Goal: Information Seeking & Learning: Learn about a topic

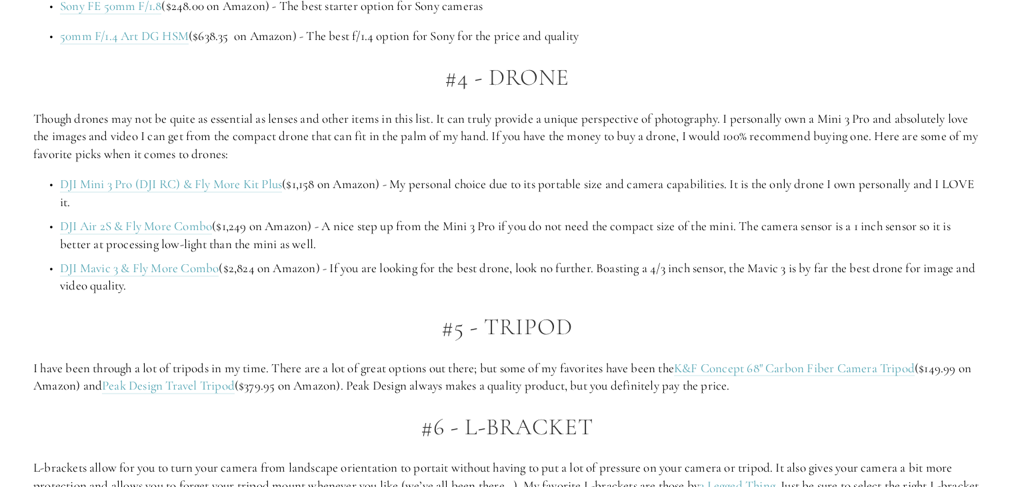
scroll to position [2568, 0]
click at [453, 181] on p "DJI Mini 3 Pro (DJI RC) & Fly More Kit Plus ($1,158 on Amazon) - My personal ch…" at bounding box center [520, 193] width 921 height 35
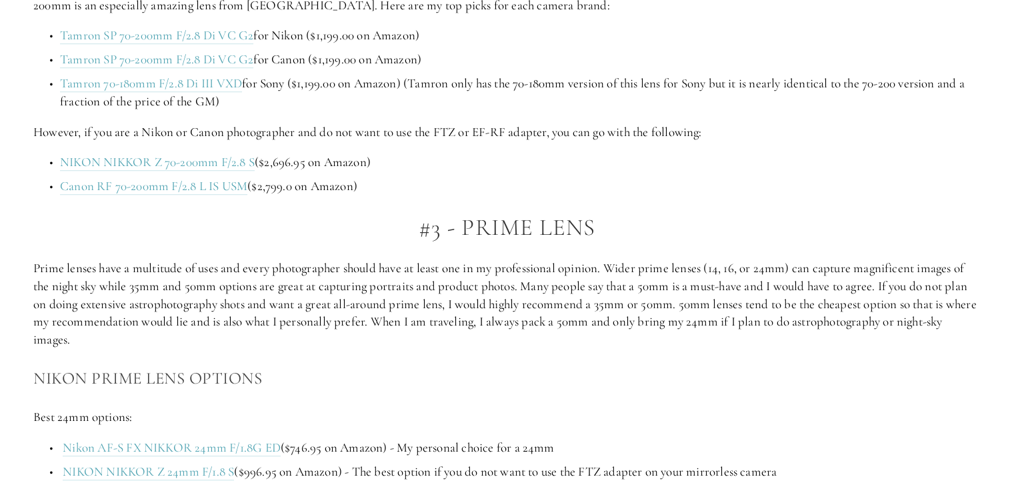
scroll to position [1320, 0]
click at [421, 300] on p "Prime lenses have a multitude of uses and every photographer should have at lea…" at bounding box center [506, 306] width 947 height 89
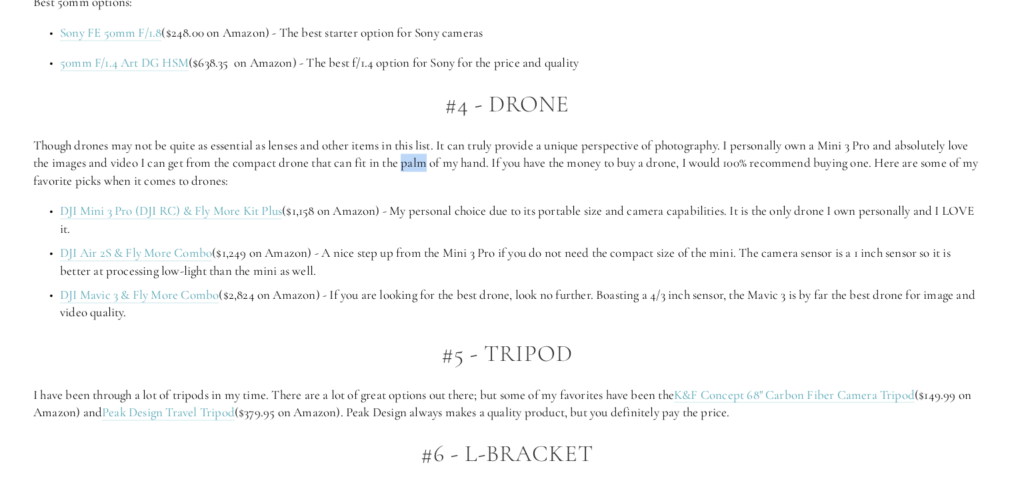
scroll to position [2542, 0]
click at [513, 164] on p "Though drones may not be quite as essential as lenses and other items in this l…" at bounding box center [506, 163] width 947 height 53
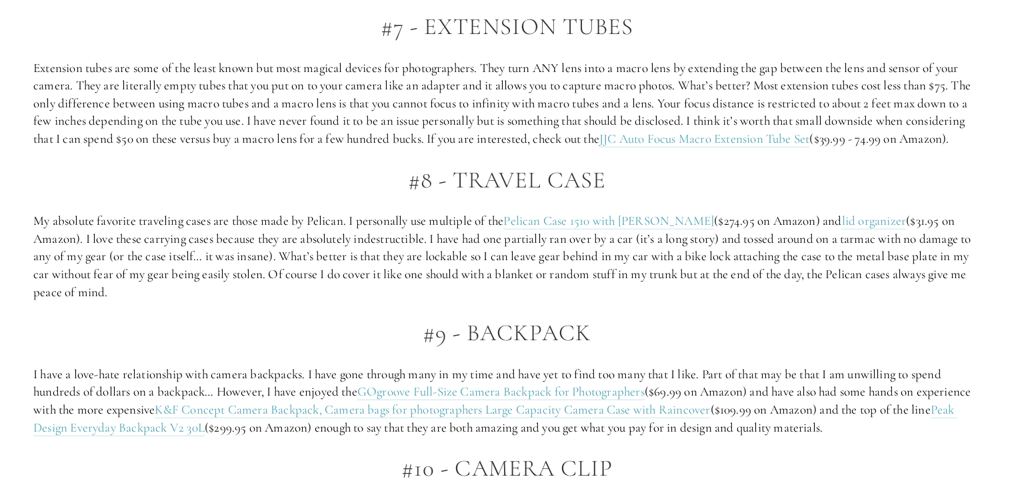
scroll to position [3089, 0]
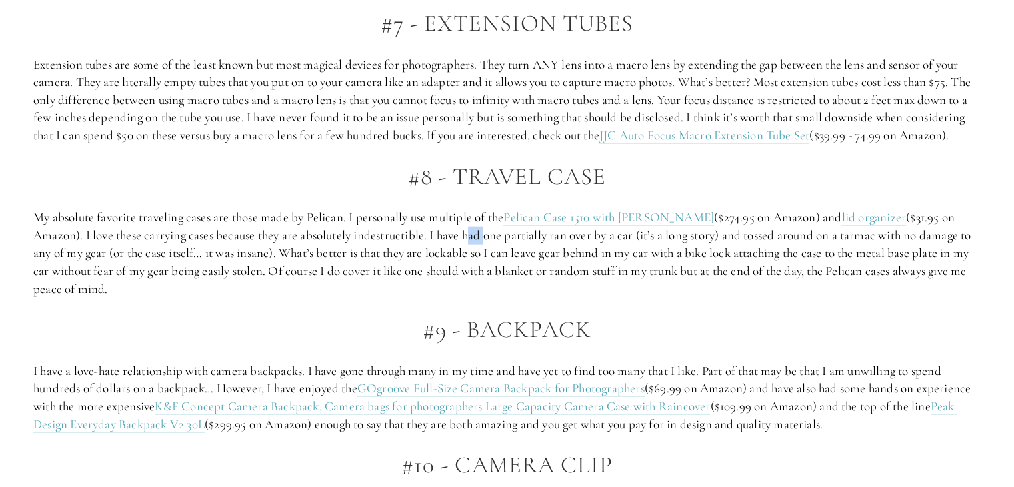
click at [493, 280] on p "My absolute favorite traveling cases are those made by Pelican. I personally us…" at bounding box center [506, 253] width 947 height 89
click at [435, 251] on p "My absolute favorite traveling cases are those made by Pelican. I personally us…" at bounding box center [506, 253] width 947 height 89
click at [648, 288] on p "My absolute favorite traveling cases are those made by Pelican. I personally us…" at bounding box center [506, 253] width 947 height 89
drag, startPoint x: 643, startPoint y: 289, endPoint x: 711, endPoint y: 299, distance: 68.8
click at [711, 297] on p "My absolute favorite traveling cases are those made by Pelican. I personally us…" at bounding box center [506, 253] width 947 height 89
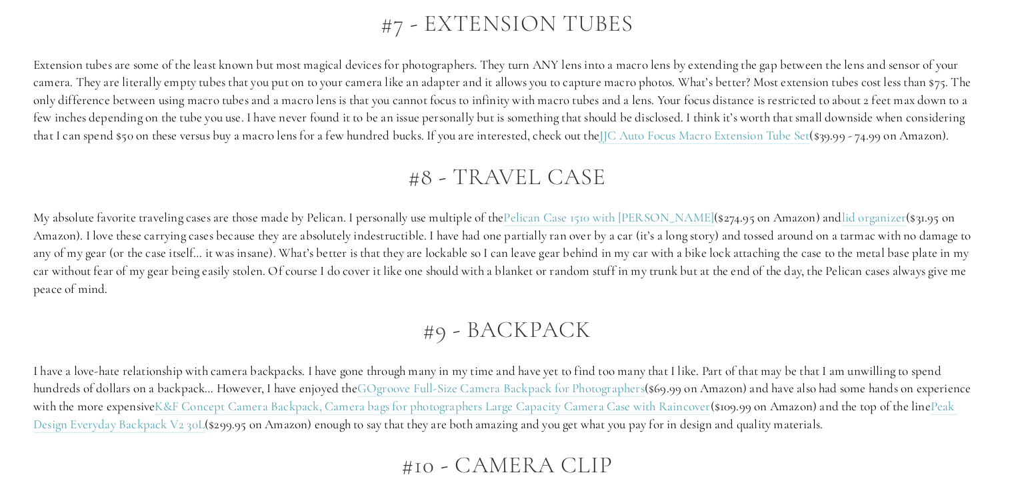
click at [666, 296] on p "My absolute favorite traveling cases are those made by Pelican. I personally us…" at bounding box center [506, 253] width 947 height 89
click at [660, 287] on p "My absolute favorite traveling cases are those made by Pelican. I personally us…" at bounding box center [506, 253] width 947 height 89
click at [443, 275] on p "My absolute favorite traveling cases are those made by Pelican. I personally us…" at bounding box center [506, 253] width 947 height 89
